Goal: Information Seeking & Learning: Learn about a topic

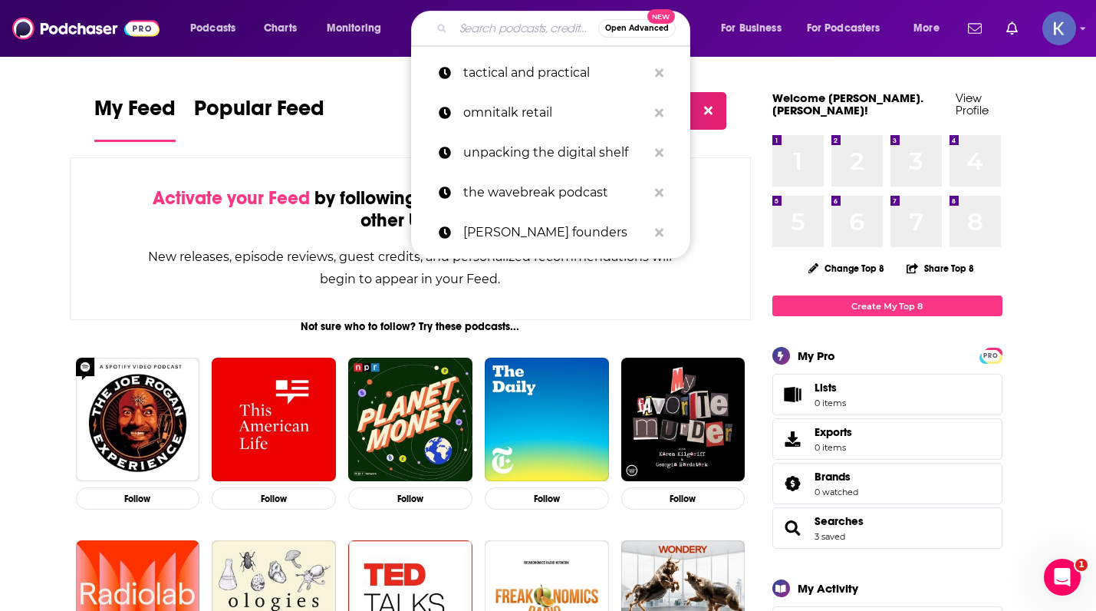
click at [467, 21] on input "Search podcasts, credits, & more..." at bounding box center [525, 28] width 145 height 25
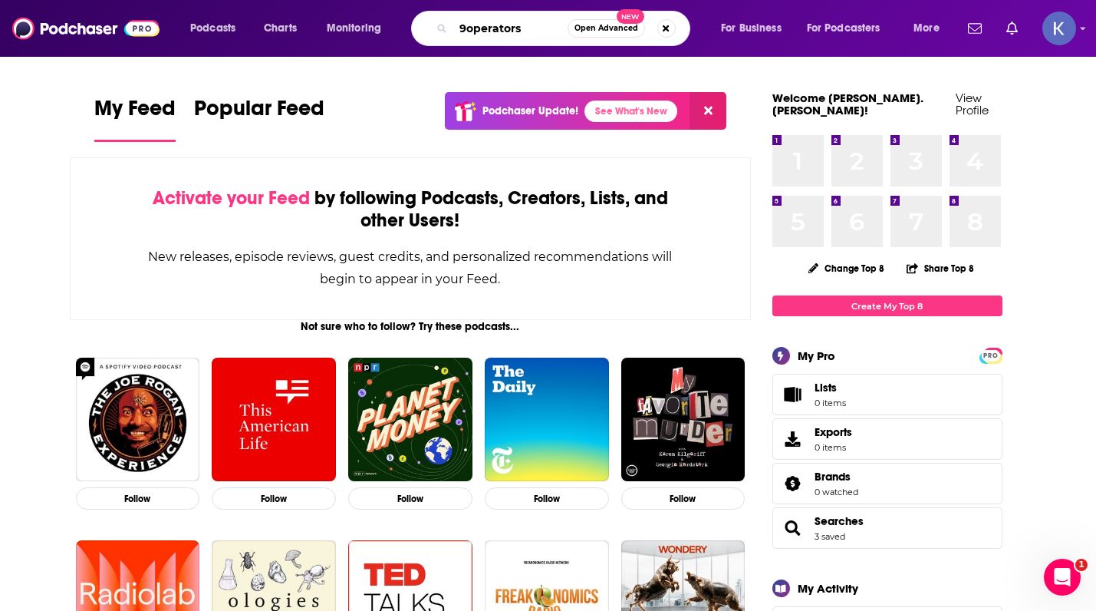
type input "9operators"
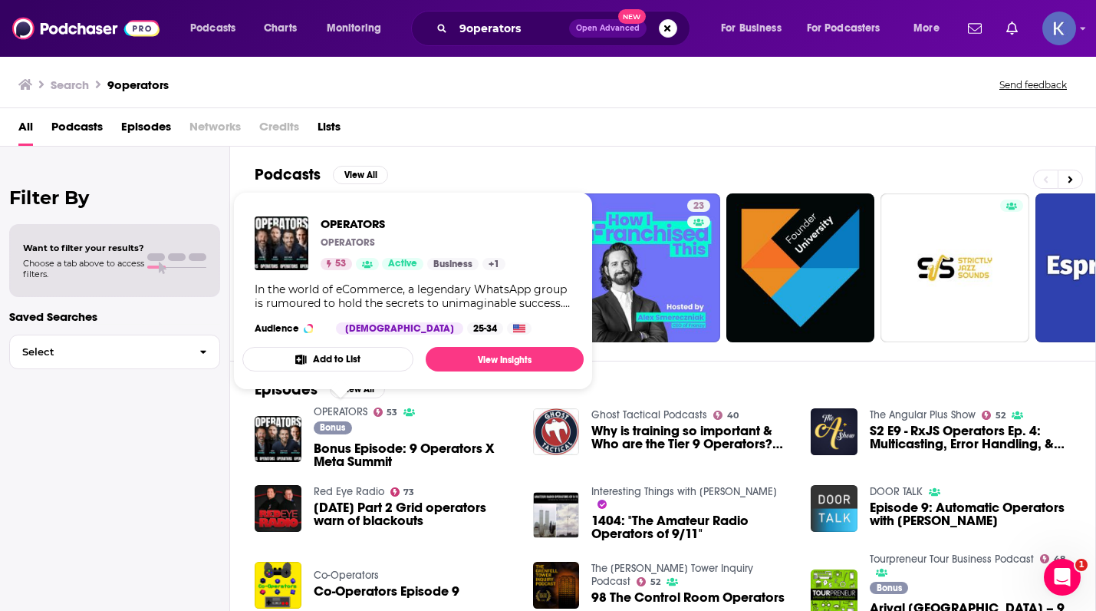
click at [333, 409] on link "OPERATORS" at bounding box center [341, 411] width 54 height 13
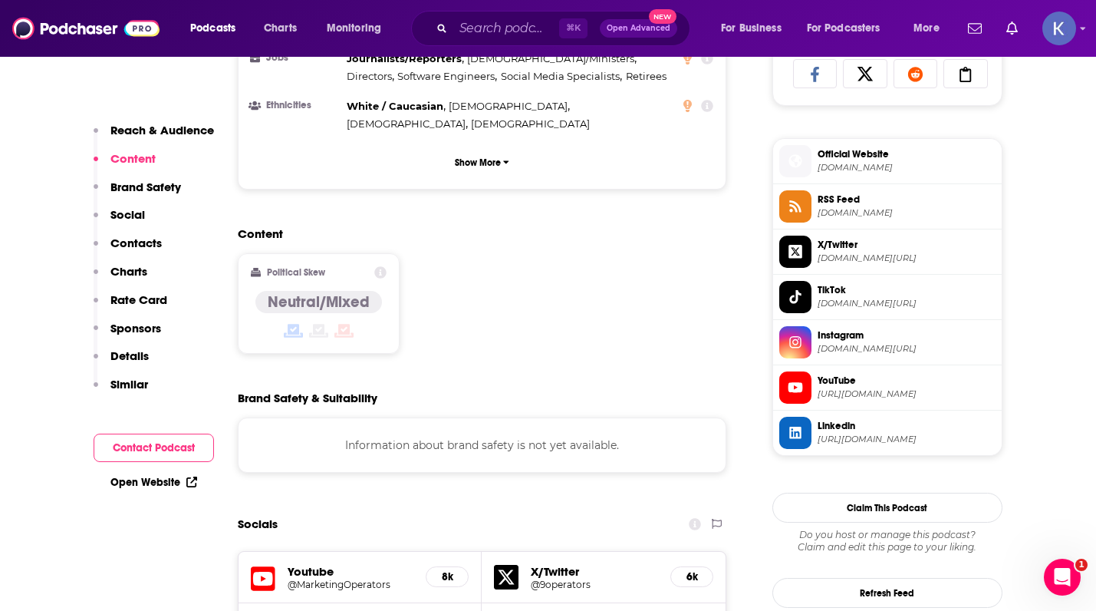
scroll to position [1040, 0]
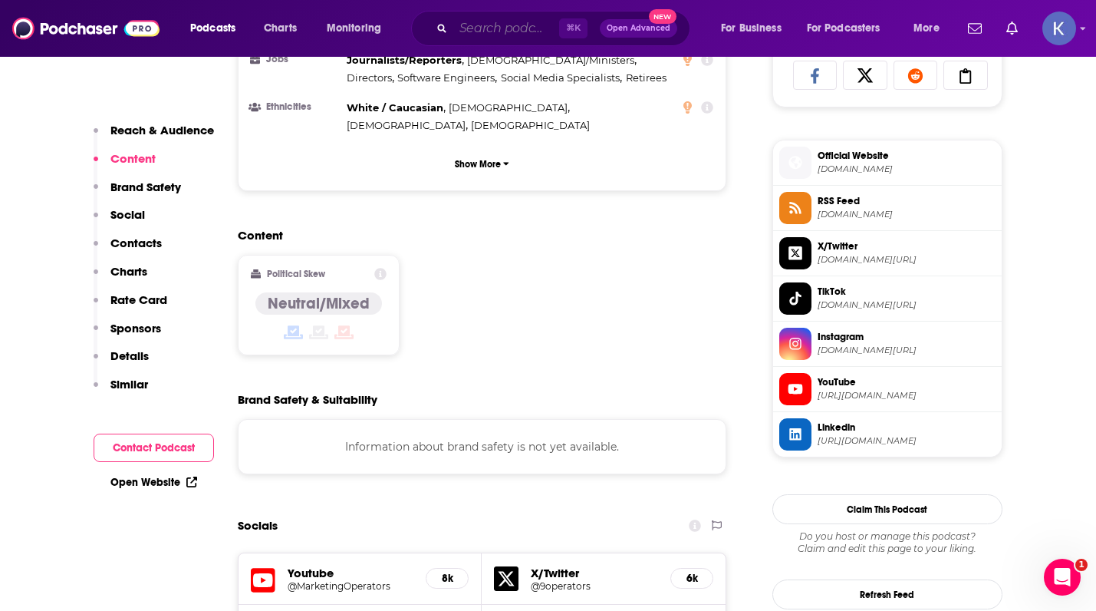
click at [497, 28] on input "Search podcasts, credits, & more..." at bounding box center [506, 28] width 106 height 25
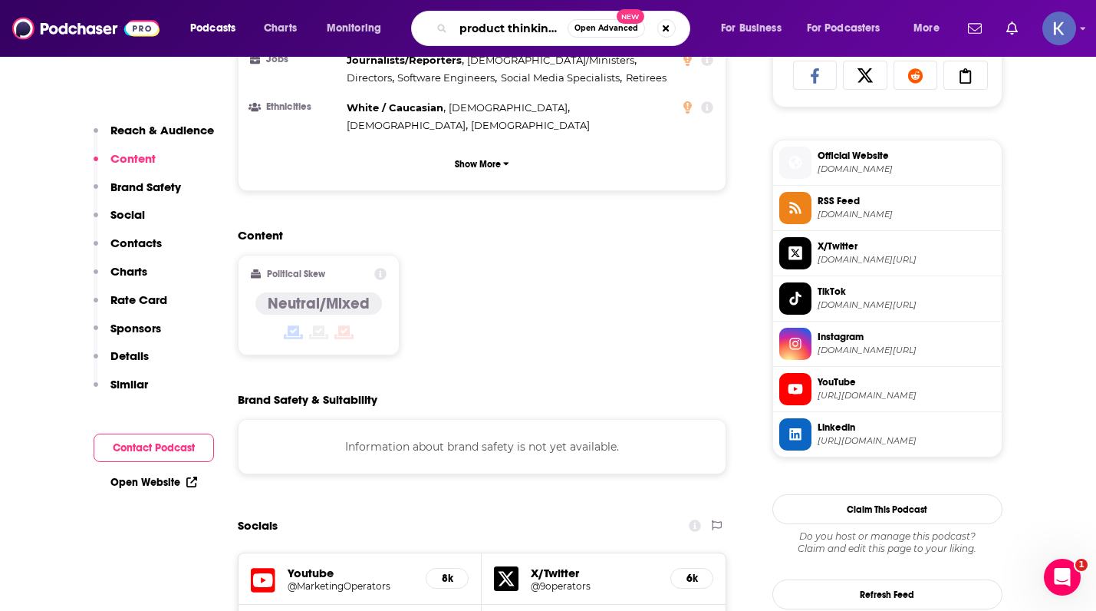
scroll to position [0, 13]
type input "product thinking podcast"
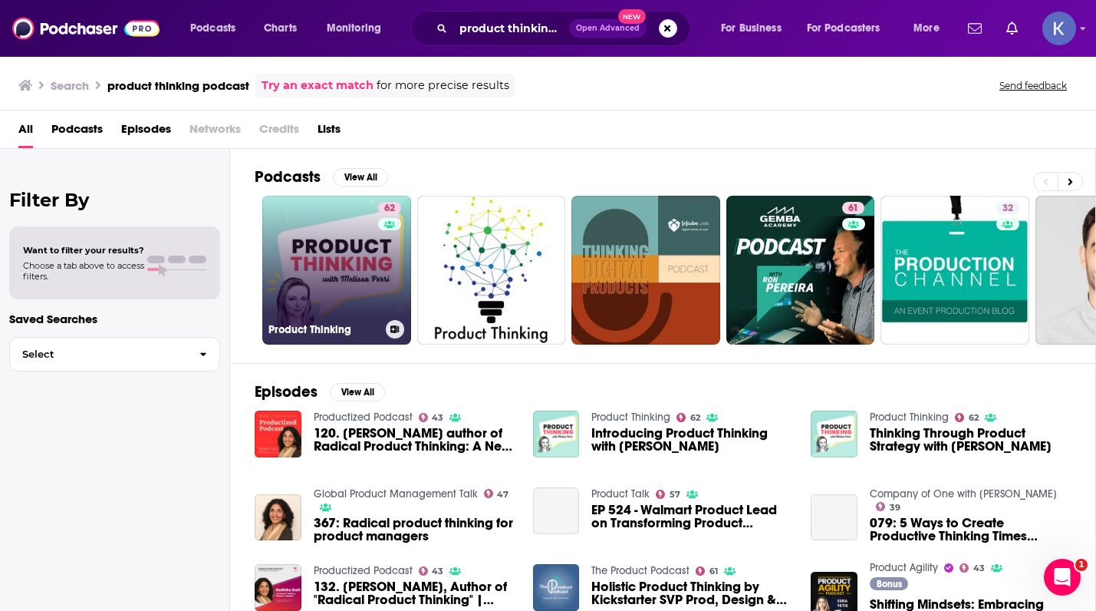
click at [329, 331] on h3 "Product Thinking" at bounding box center [324, 329] width 111 height 13
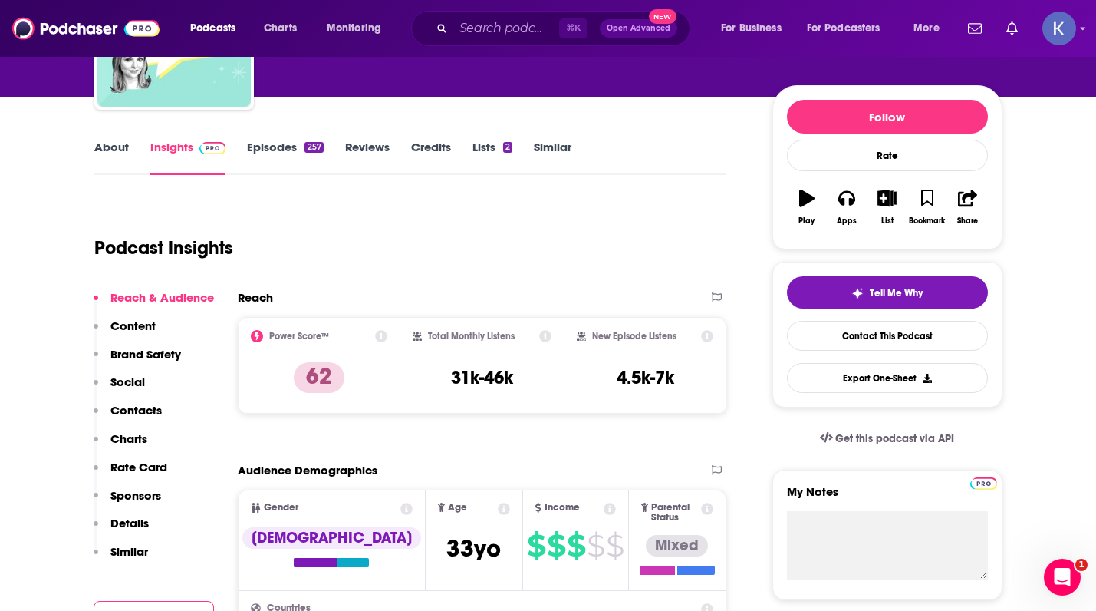
scroll to position [148, 0]
